Goal: Transaction & Acquisition: Purchase product/service

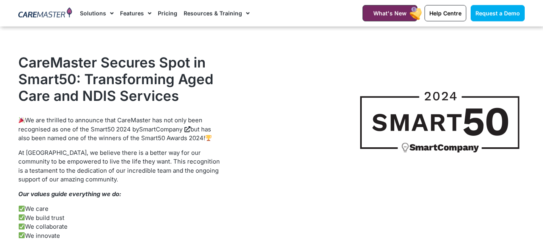
scroll to position [568, 0]
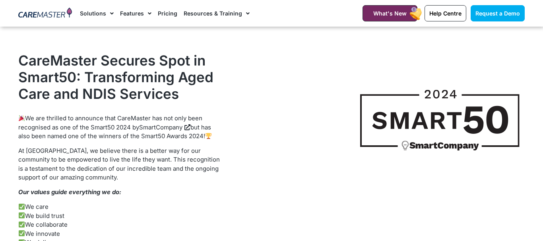
click at [168, 15] on link "Pricing" at bounding box center [167, 13] width 19 height 27
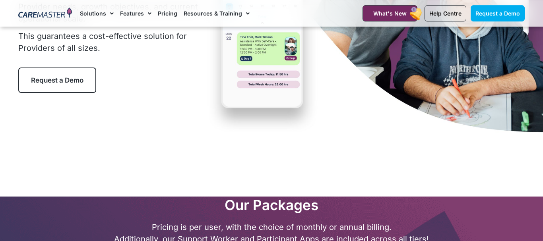
scroll to position [162, 0]
